Goal: Transaction & Acquisition: Subscribe to service/newsletter

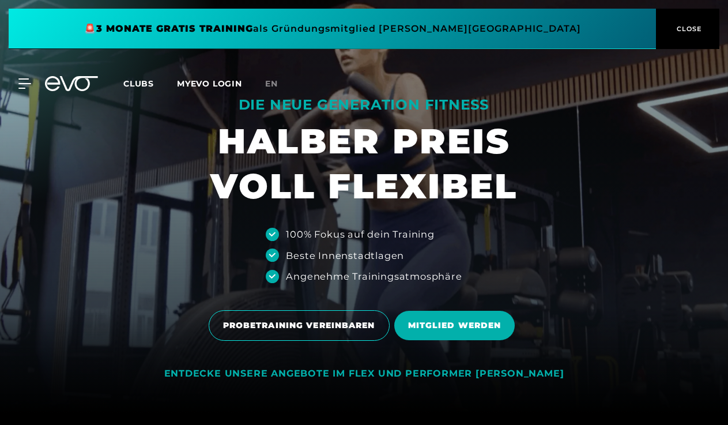
scroll to position [12, 0]
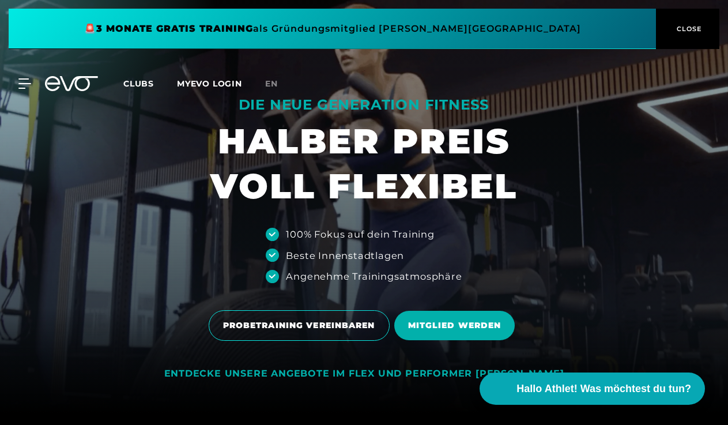
click at [530, 27] on span at bounding box center [332, 29] width 647 height 40
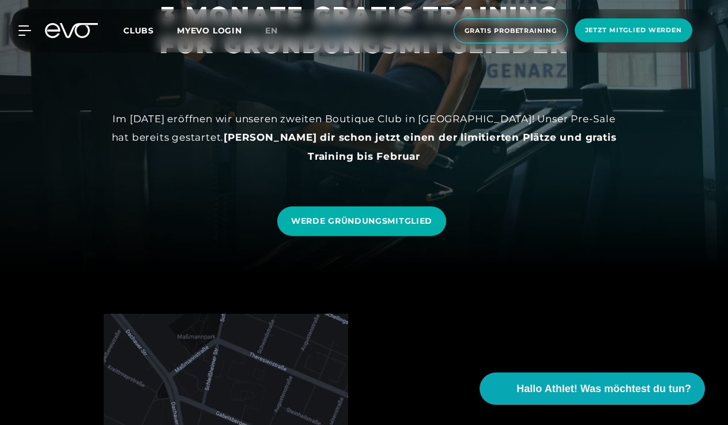
scroll to position [171, 0]
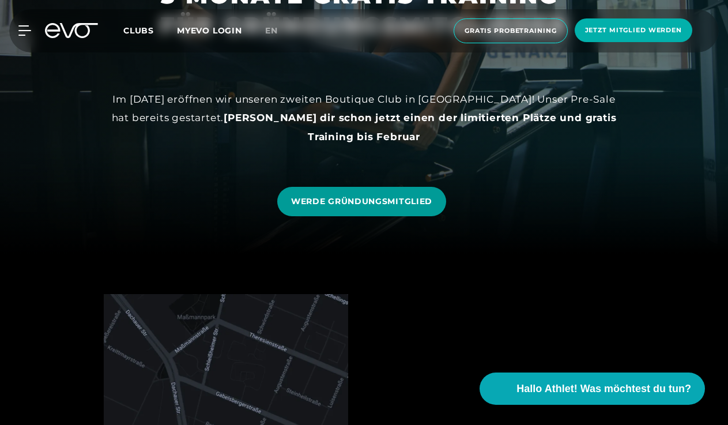
click at [402, 205] on span "WERDE GRÜNDUNGSMITGLIED" at bounding box center [361, 201] width 141 height 12
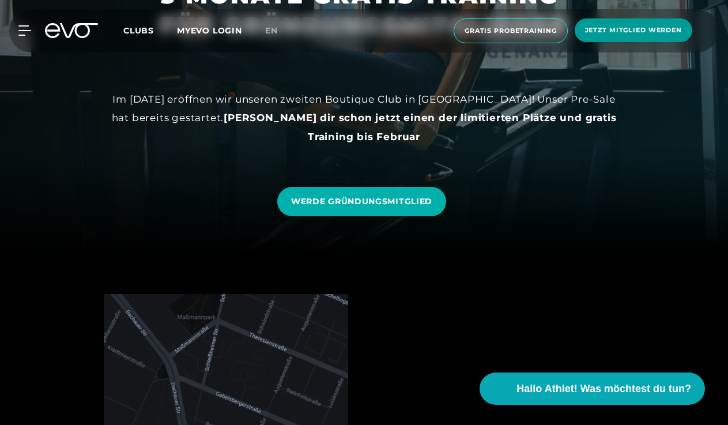
click at [648, 32] on span "Jetzt Mitglied werden" at bounding box center [633, 30] width 97 height 10
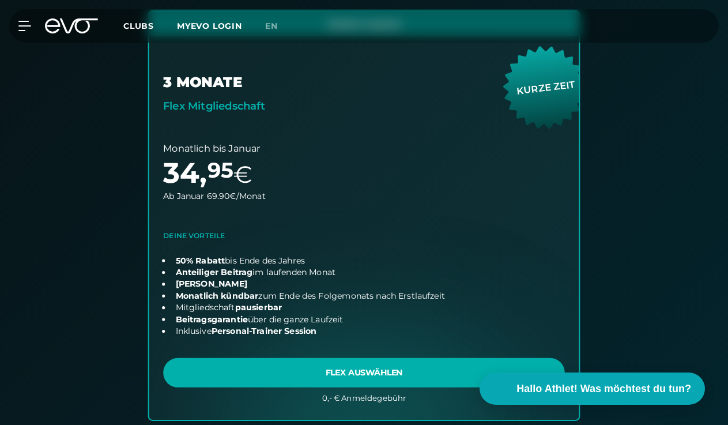
scroll to position [730, 0]
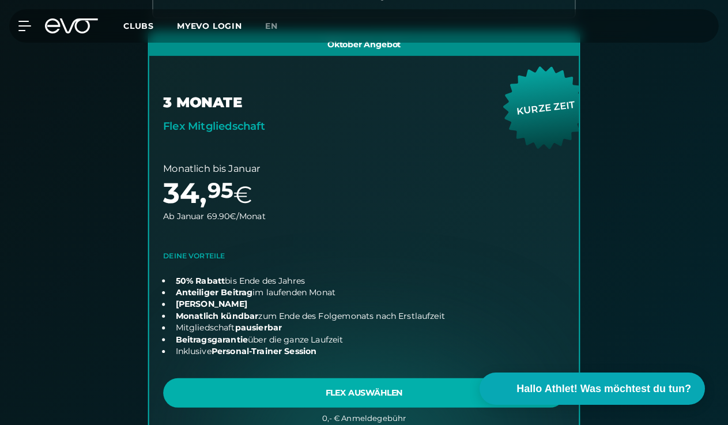
click at [235, 123] on link "choose plan" at bounding box center [364, 235] width 430 height 407
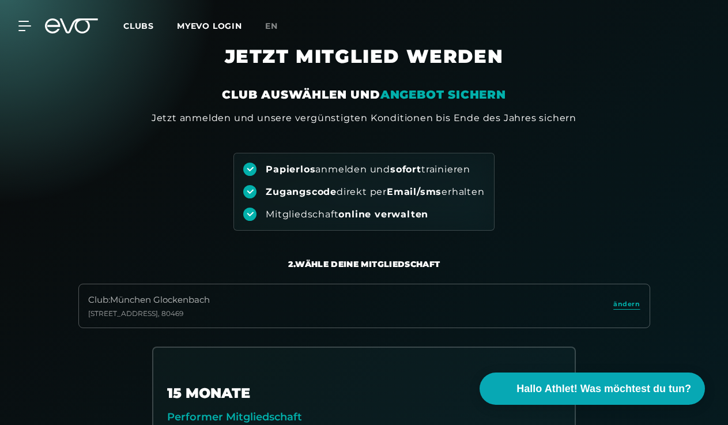
scroll to position [9, 0]
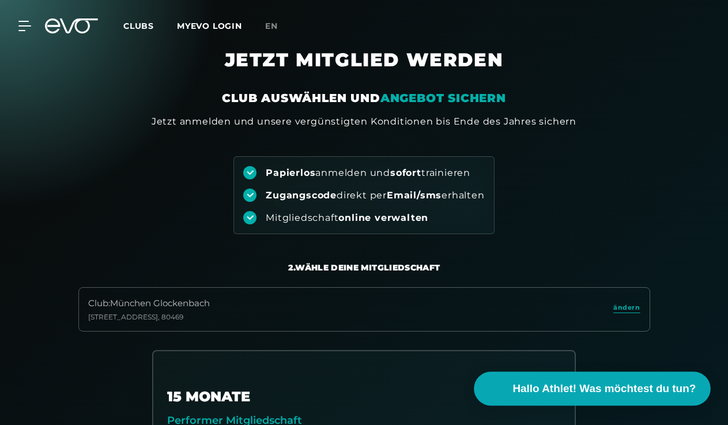
click at [550, 392] on span "Hallo Athlet! Was möchtest du tun?" at bounding box center [604, 388] width 183 height 16
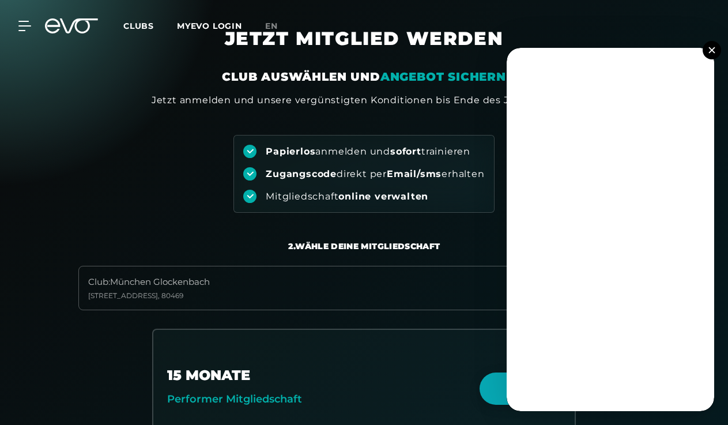
scroll to position [29, 0]
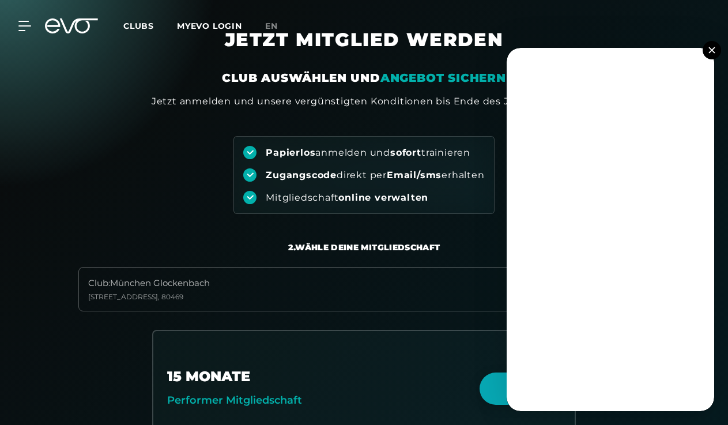
click at [708, 52] on button at bounding box center [711, 50] width 18 height 18
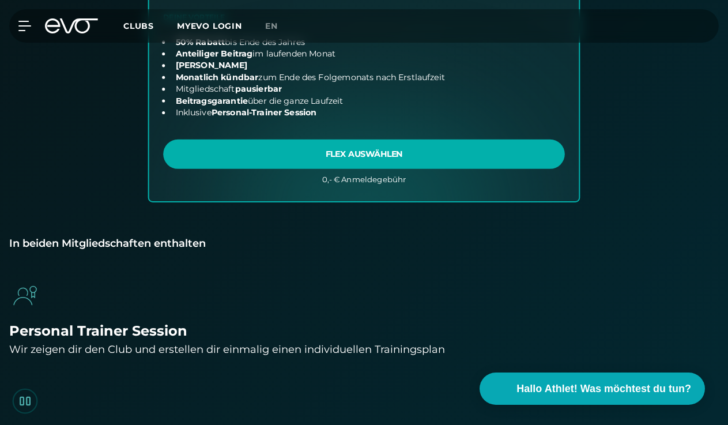
scroll to position [971, 0]
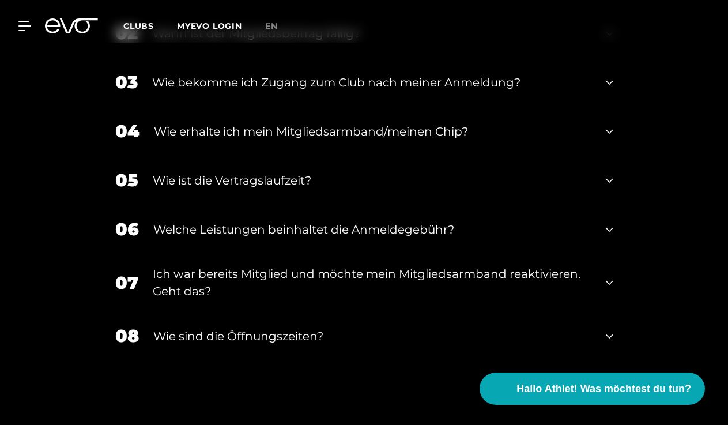
scroll to position [2379, 0]
click at [390, 86] on div "Wie bekomme ich Zugang zum Club nach meiner Anmeldung?" at bounding box center [372, 82] width 440 height 17
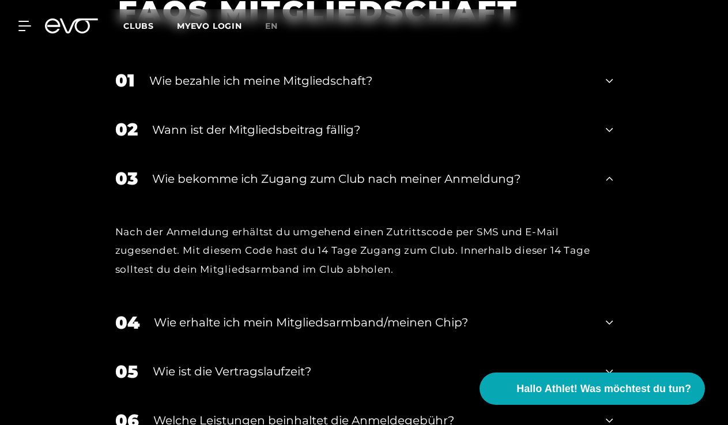
scroll to position [2283, 0]
click at [387, 139] on div "02 Wann ist der Mitgliedsbeitrag fällig?" at bounding box center [364, 129] width 521 height 49
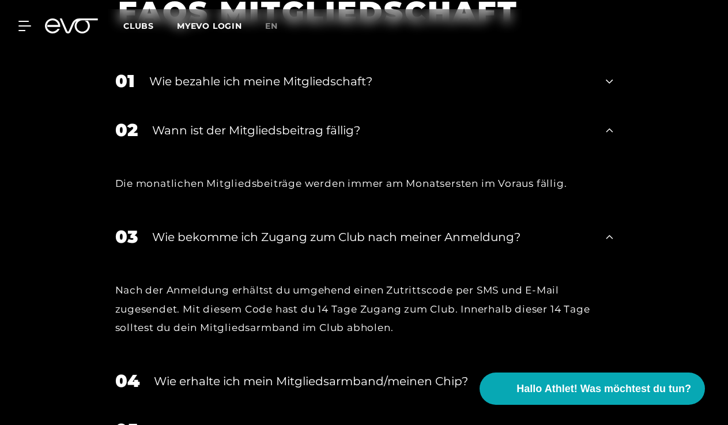
click at [387, 139] on div "02 Wann ist der Mitgliedsbeitrag fällig?" at bounding box center [364, 129] width 521 height 49
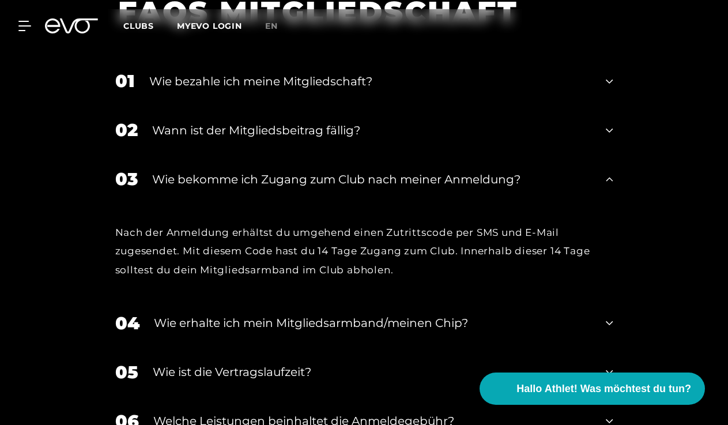
click at [383, 87] on div "Wie bezahle ich meine Mitgliedschaft?" at bounding box center [370, 81] width 443 height 17
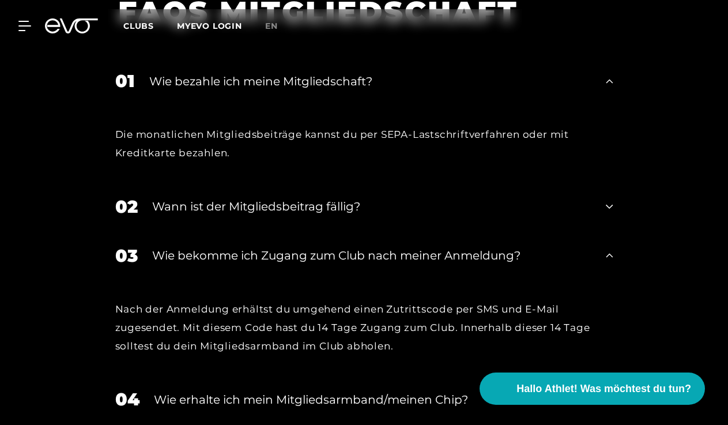
click at [383, 87] on div "Wie bezahle ich meine Mitgliedschaft?" at bounding box center [370, 81] width 443 height 17
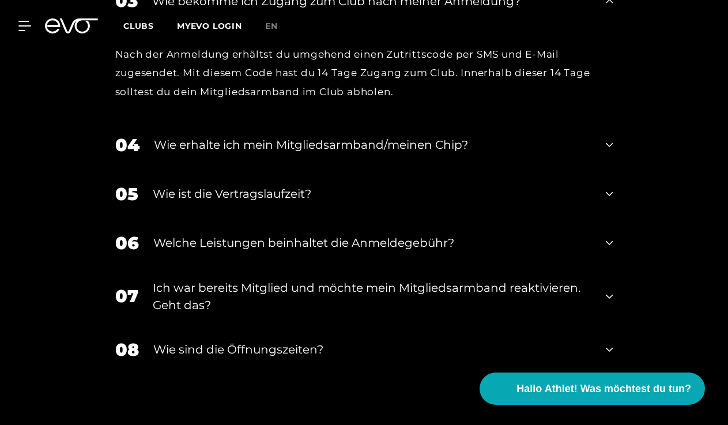
scroll to position [2464, 0]
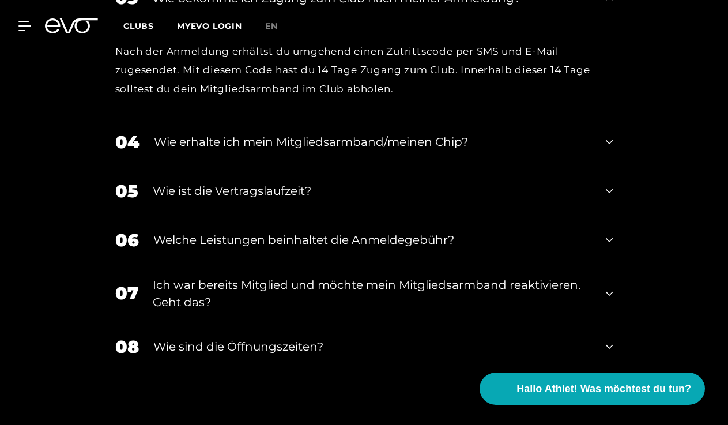
click at [371, 189] on div "Wie ist die Vertragslaufzeit?" at bounding box center [372, 190] width 439 height 17
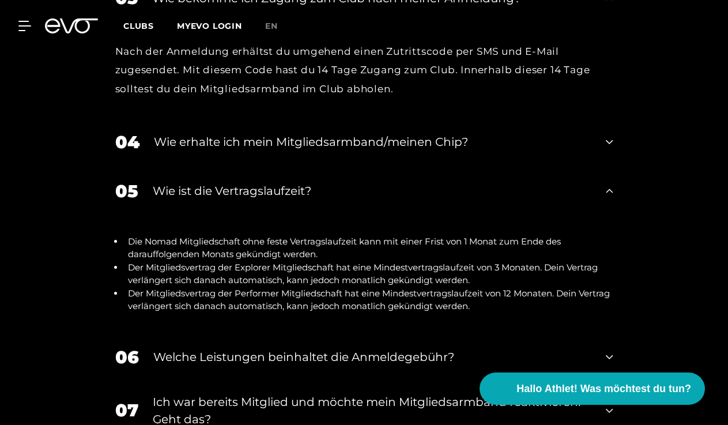
click at [371, 189] on div "Wie ist die Vertragslaufzeit?" at bounding box center [372, 190] width 439 height 17
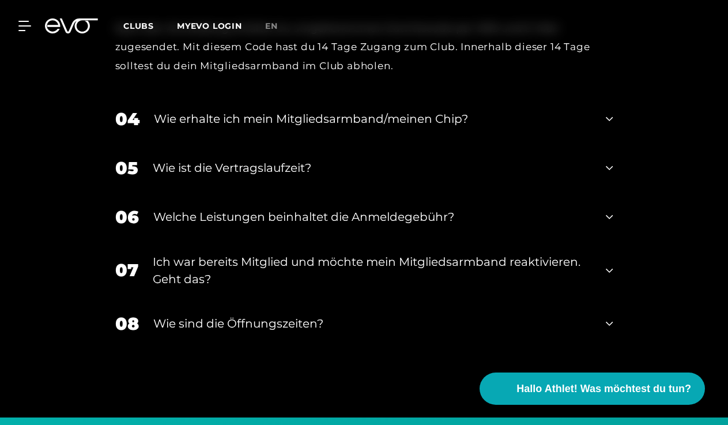
scroll to position [2492, 0]
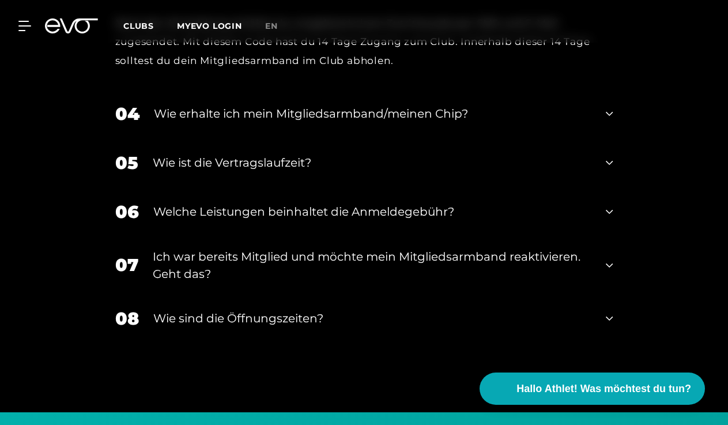
click at [368, 165] on div "Wie ist die Vertragslaufzeit?" at bounding box center [372, 162] width 439 height 17
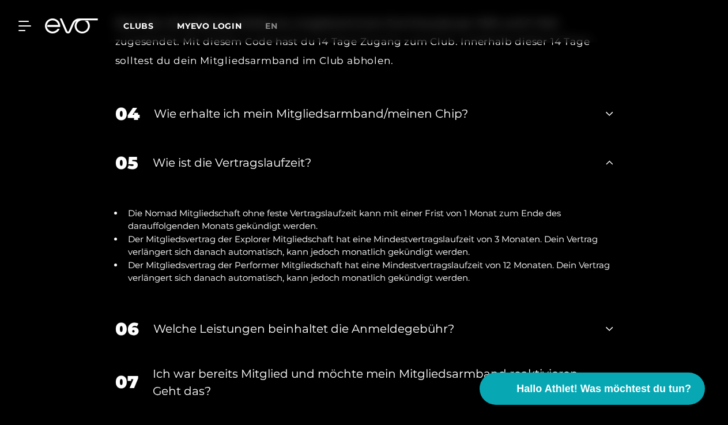
click at [368, 165] on div "Wie ist die Vertragslaufzeit?" at bounding box center [372, 162] width 439 height 17
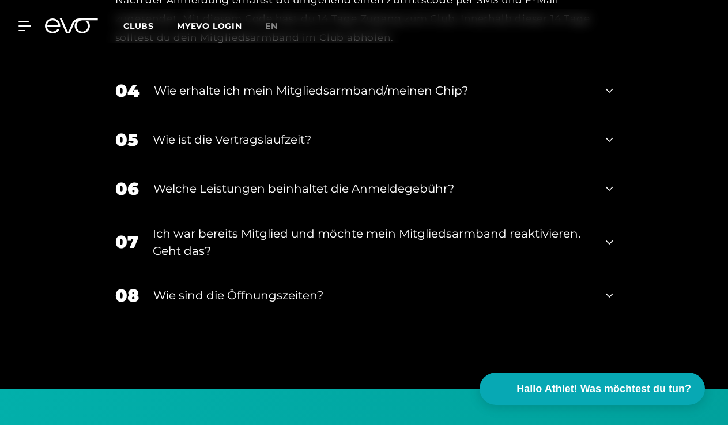
scroll to position [2556, 0]
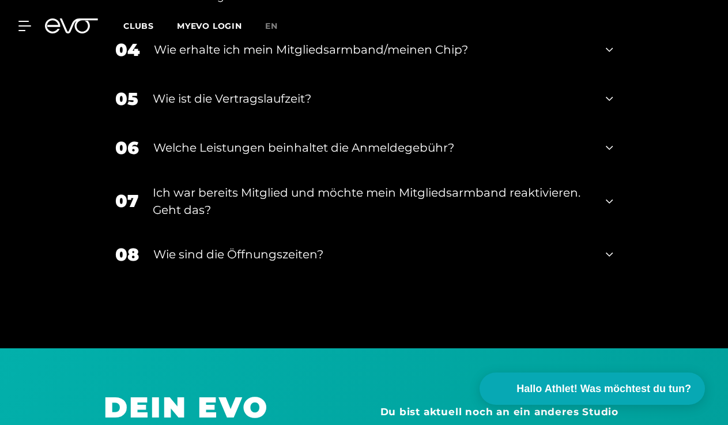
click at [362, 151] on div "Welche Leistungen beinhaltet die Anmeldegebühr?" at bounding box center [372, 147] width 439 height 17
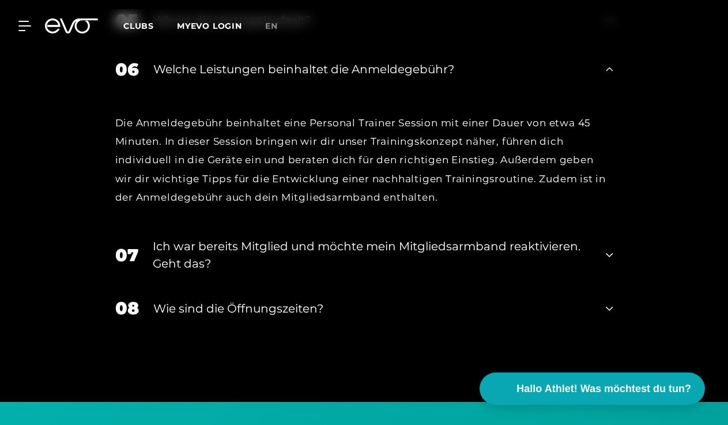
scroll to position [2635, 0]
click at [376, 77] on div "06 Welche Leistungen beinhaltet die Anmeldegebühr?" at bounding box center [364, 69] width 521 height 49
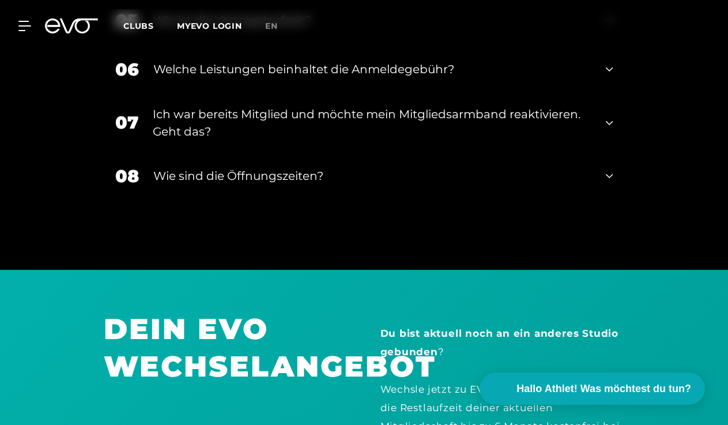
click at [340, 181] on div "Wie sind die Öffnungszeiten?" at bounding box center [372, 175] width 439 height 17
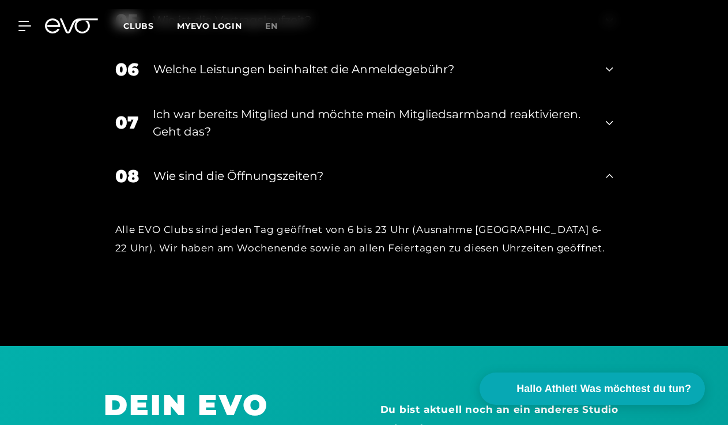
click at [340, 181] on div "Wie sind die Öffnungszeiten?" at bounding box center [372, 175] width 439 height 17
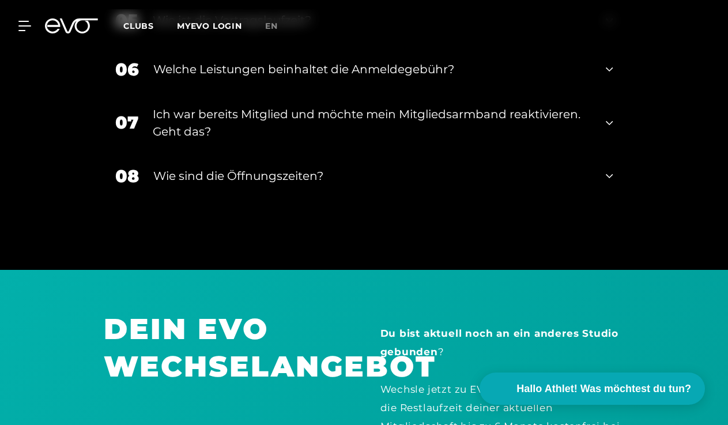
click at [340, 181] on div "Wie sind die Öffnungszeiten?" at bounding box center [372, 175] width 439 height 17
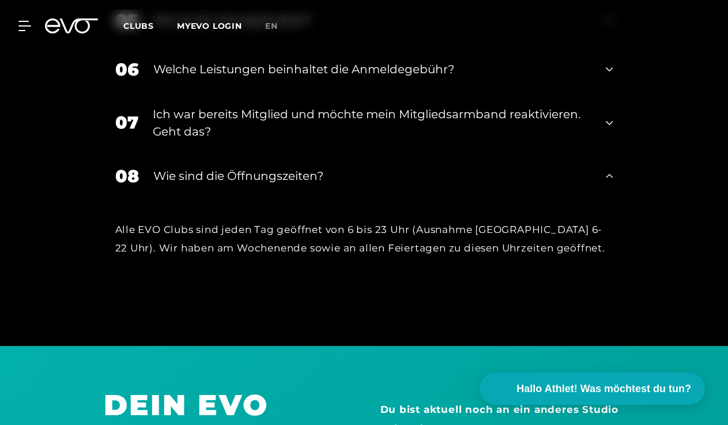
click at [340, 181] on div "Wie sind die Öffnungszeiten?" at bounding box center [372, 175] width 439 height 17
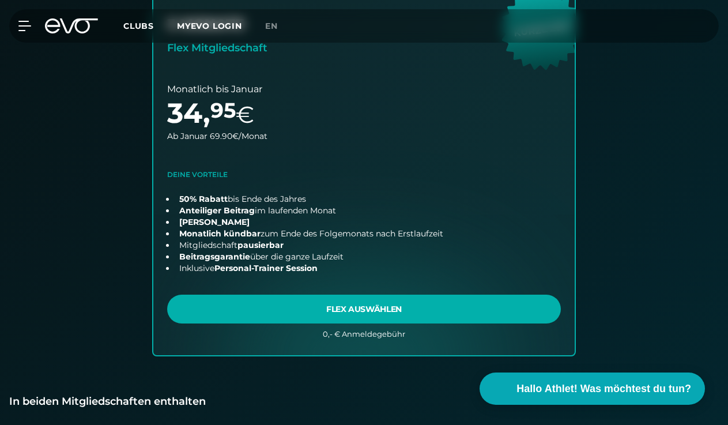
scroll to position [807, 0]
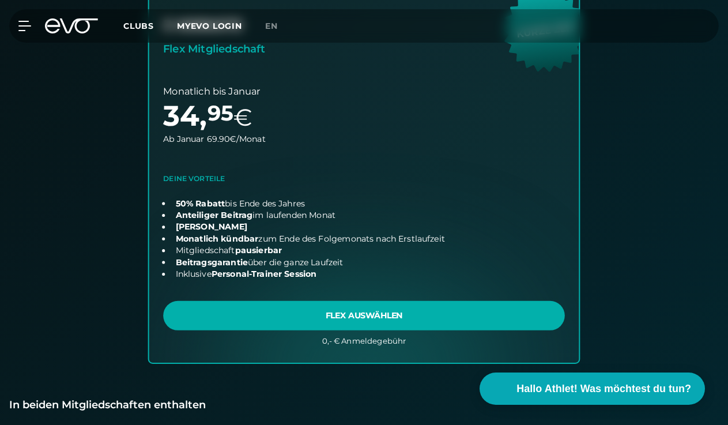
drag, startPoint x: 337, startPoint y: 214, endPoint x: 337, endPoint y: 194, distance: 20.7
click at [337, 194] on link "choose plan" at bounding box center [364, 157] width 430 height 407
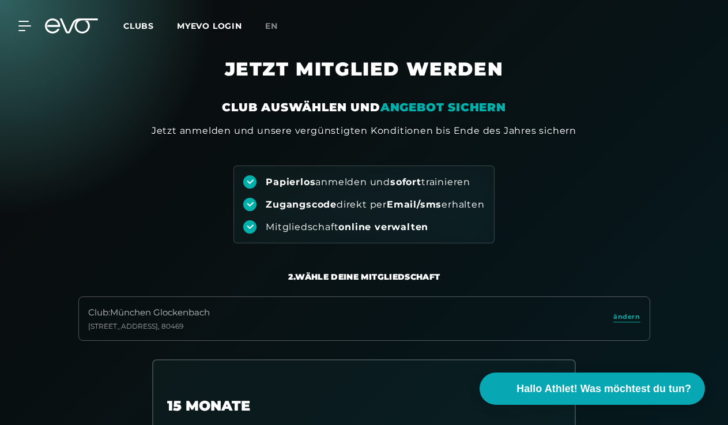
scroll to position [0, 0]
